Goal: Check status: Check status

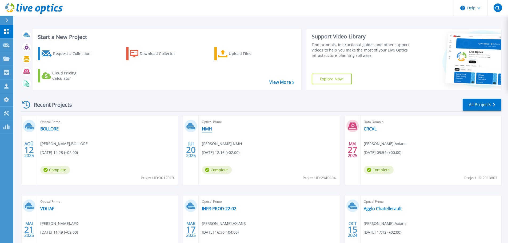
click at [207, 130] on link "NMH" at bounding box center [207, 128] width 10 height 5
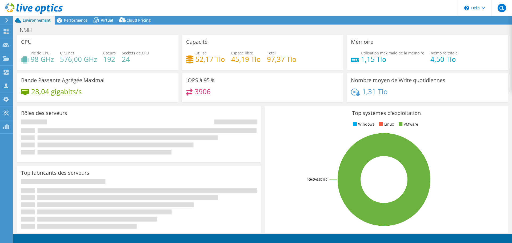
select select "EUFrankfurt"
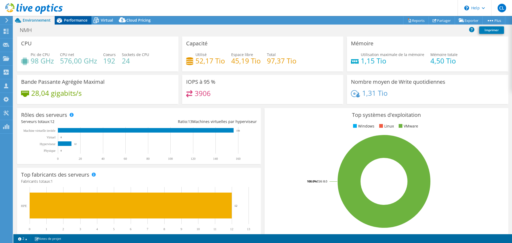
click at [78, 23] on div "Performance" at bounding box center [73, 20] width 37 height 9
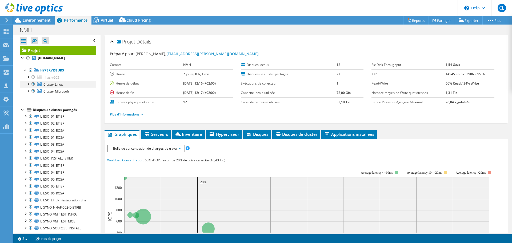
click at [33, 83] on div at bounding box center [33, 84] width 5 height 6
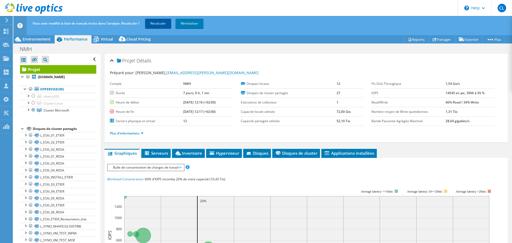
click at [158, 26] on link "Recalculer" at bounding box center [158, 24] width 26 height 10
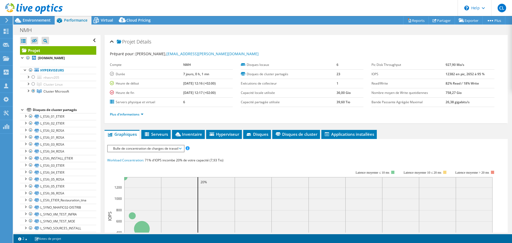
click at [178, 148] on span "Bulle de concentration de charges de travail" at bounding box center [145, 148] width 71 height 6
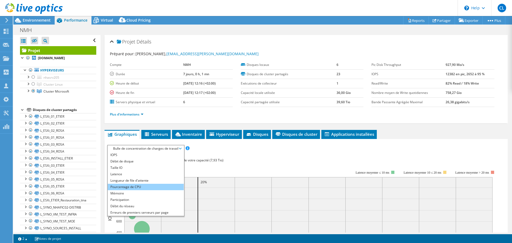
click at [158, 184] on li "Pourcentage de CPU" at bounding box center [146, 187] width 76 height 6
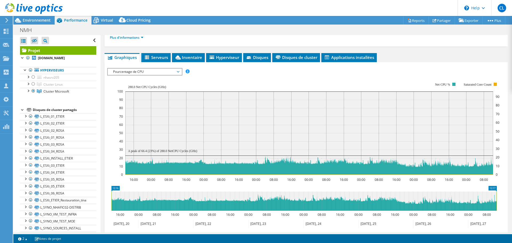
scroll to position [80, 0]
